Goal: Register for event/course

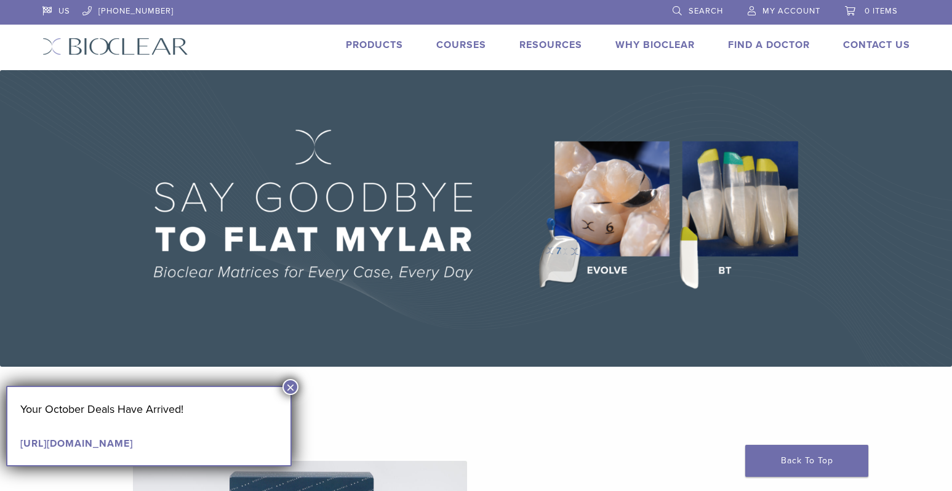
click at [457, 41] on link "Courses" at bounding box center [461, 45] width 50 height 12
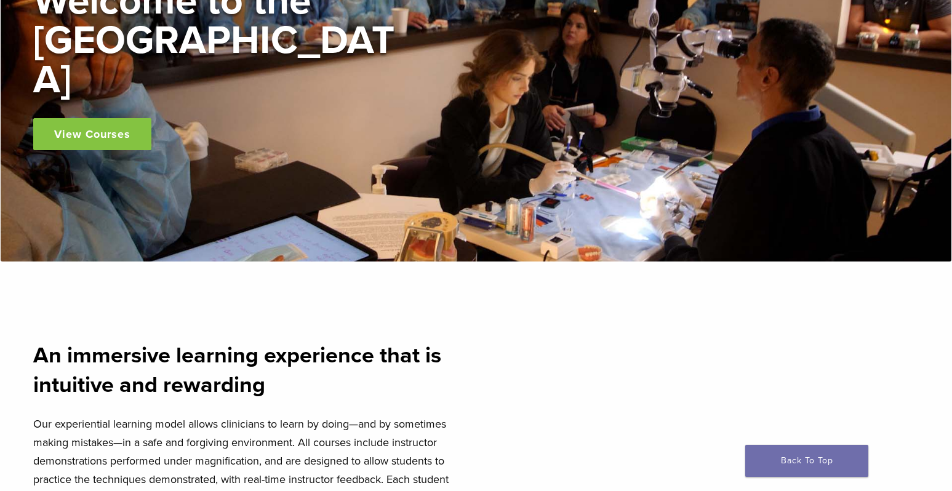
scroll to position [492, 0]
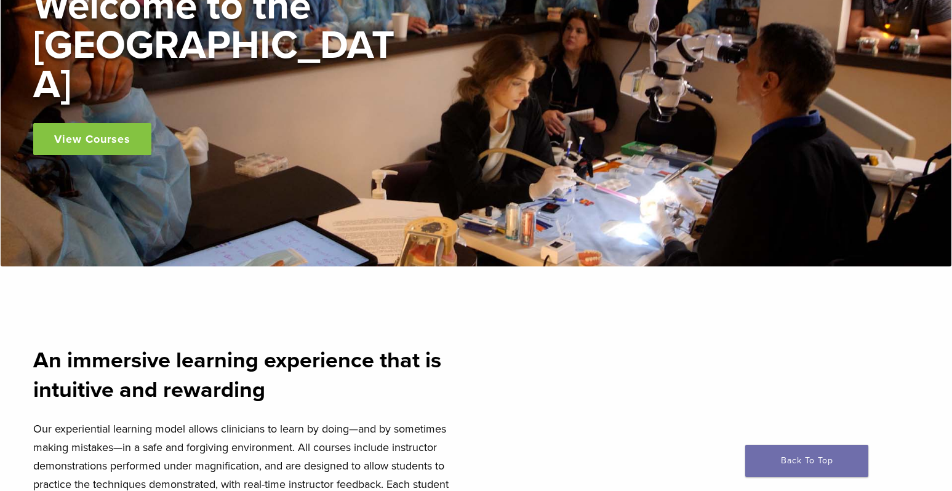
click at [89, 135] on link "View Courses" at bounding box center [92, 139] width 118 height 32
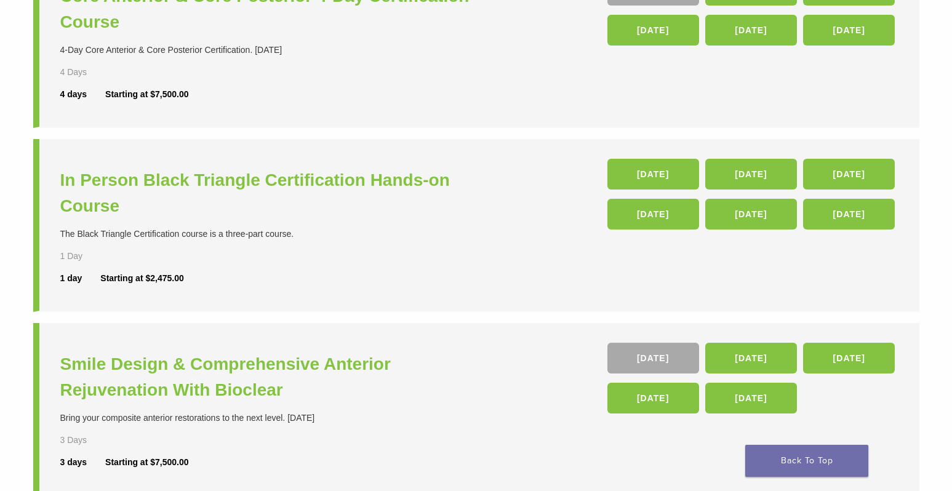
scroll to position [369, 0]
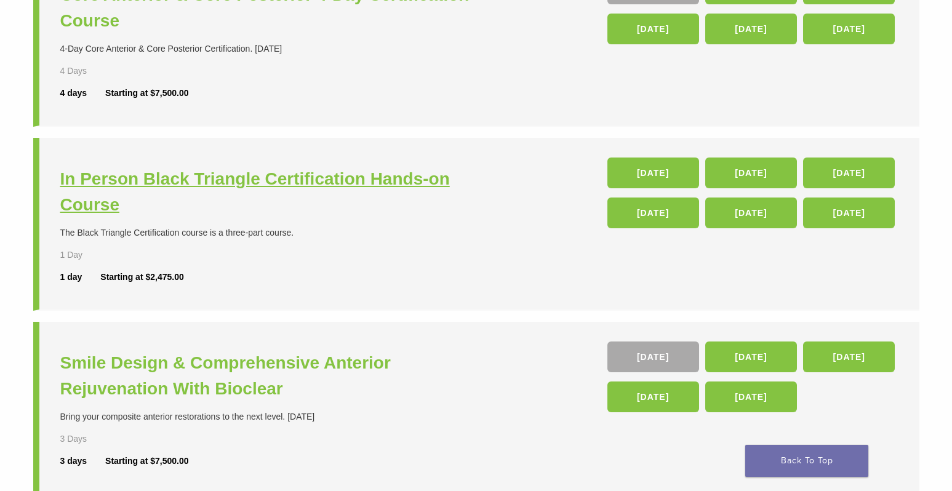
click at [167, 181] on h3 "In Person Black Triangle Certification Hands-on Course" at bounding box center [269, 192] width 419 height 52
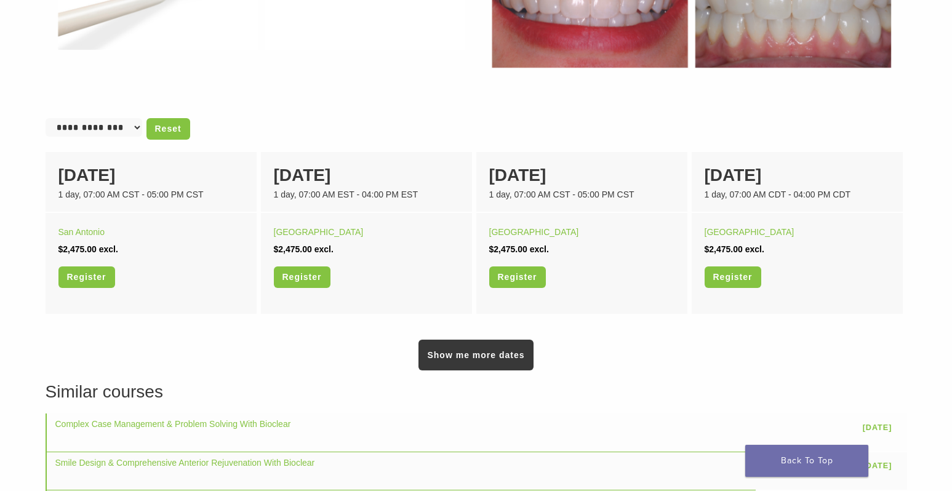
scroll to position [738, 0]
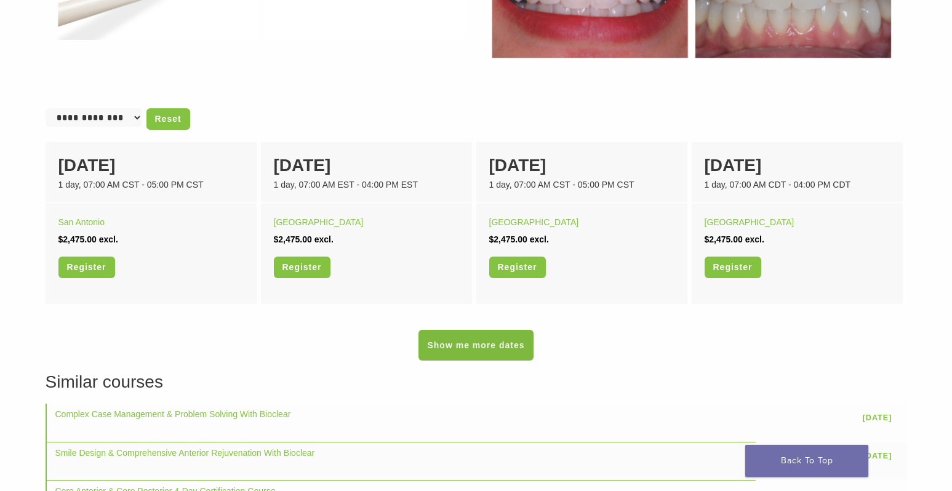
click at [486, 350] on link "Show me more dates" at bounding box center [475, 345] width 114 height 31
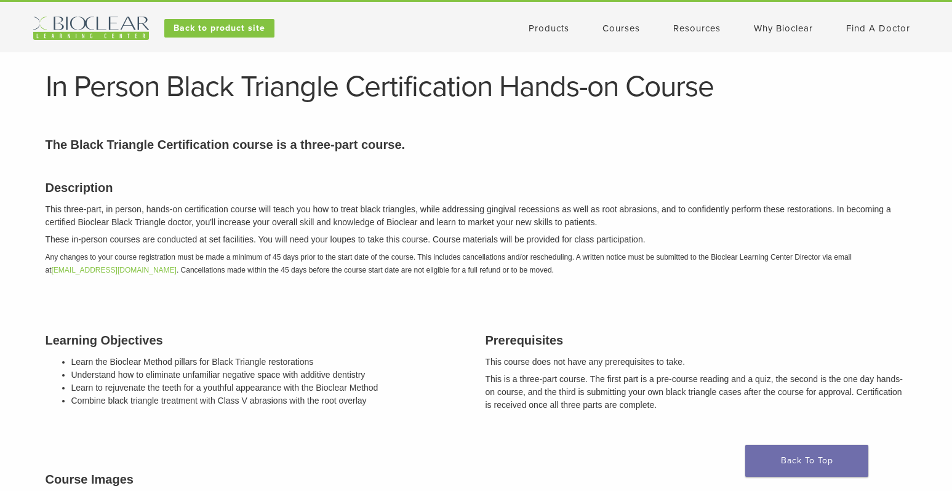
scroll to position [0, 0]
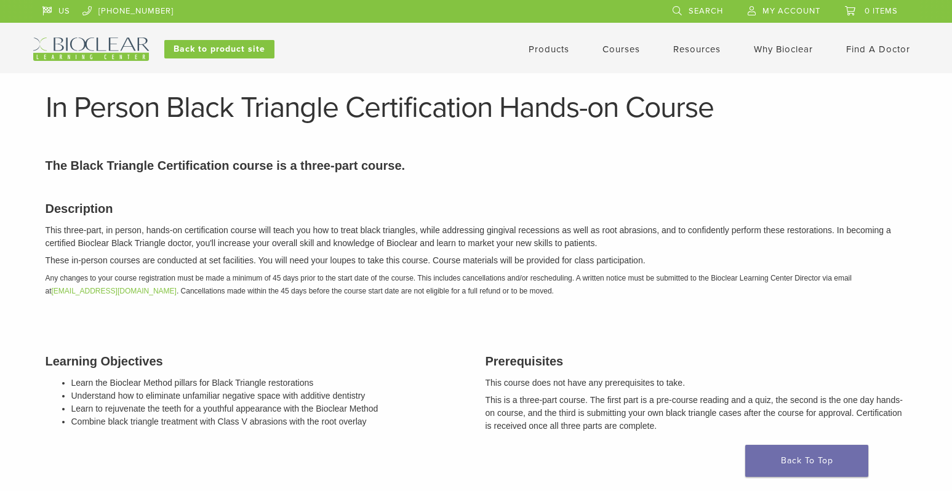
click at [623, 47] on link "Courses" at bounding box center [621, 49] width 38 height 11
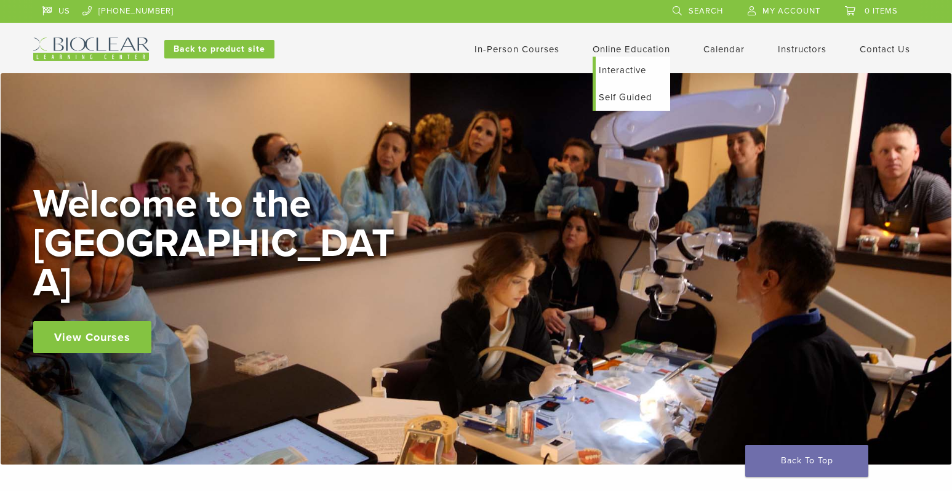
click at [607, 50] on link "Online Education" at bounding box center [632, 49] width 78 height 11
click at [612, 68] on link "Interactive" at bounding box center [633, 70] width 74 height 27
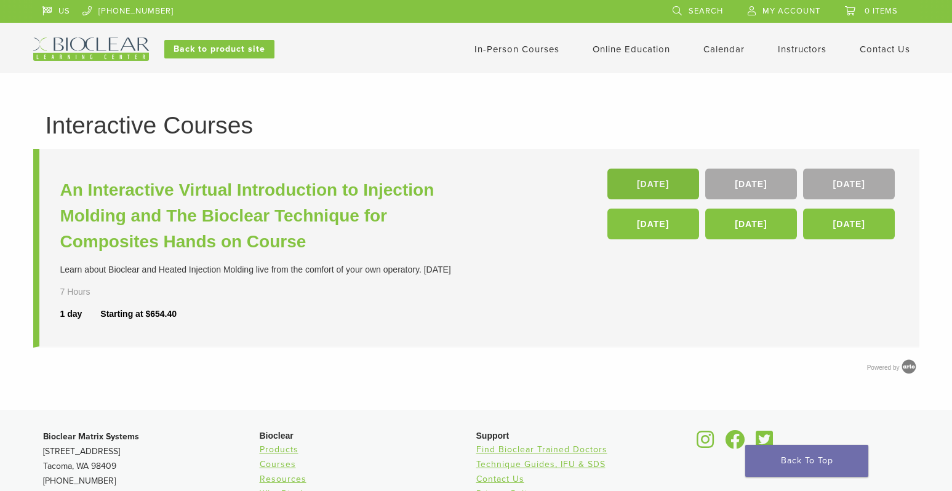
click at [658, 174] on link "[DATE]" at bounding box center [653, 184] width 92 height 31
drag, startPoint x: 882, startPoint y: 97, endPoint x: 612, endPoint y: 49, distance: 275.1
click at [882, 97] on div "Interactive Courses An Interactive Virtual Introduction to Injection Molding an…" at bounding box center [476, 241] width 952 height 337
click at [540, 50] on link "In-Person Courses" at bounding box center [516, 49] width 85 height 11
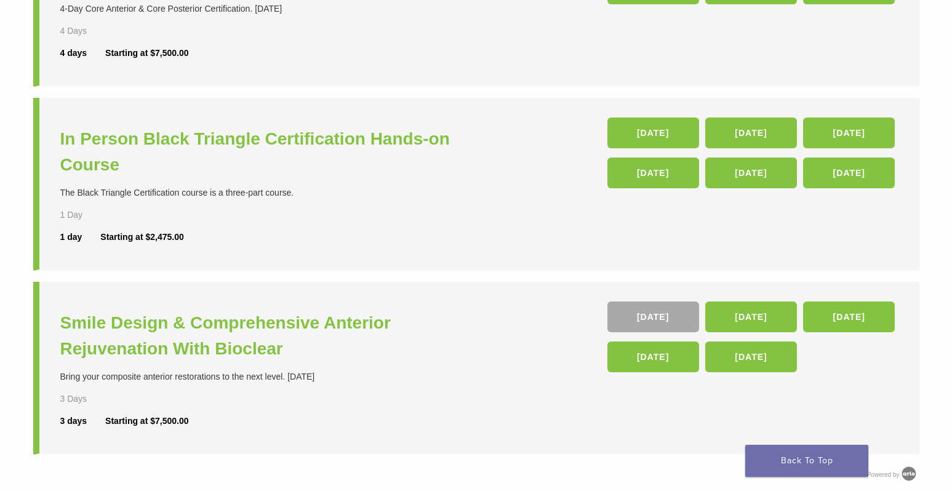
scroll to position [431, 0]
